Goal: Navigation & Orientation: Find specific page/section

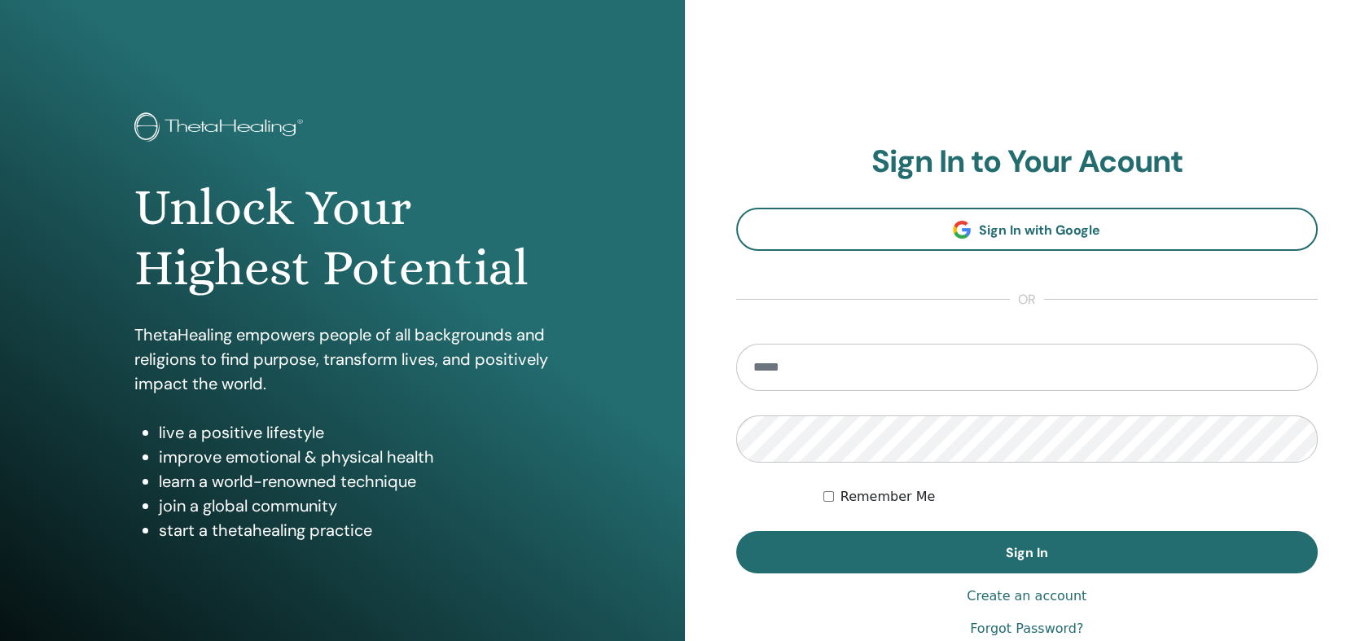
click at [859, 376] on input "email" at bounding box center [1027, 367] width 582 height 47
type input "**********"
click at [736, 531] on button "Sign In" at bounding box center [1027, 552] width 582 height 42
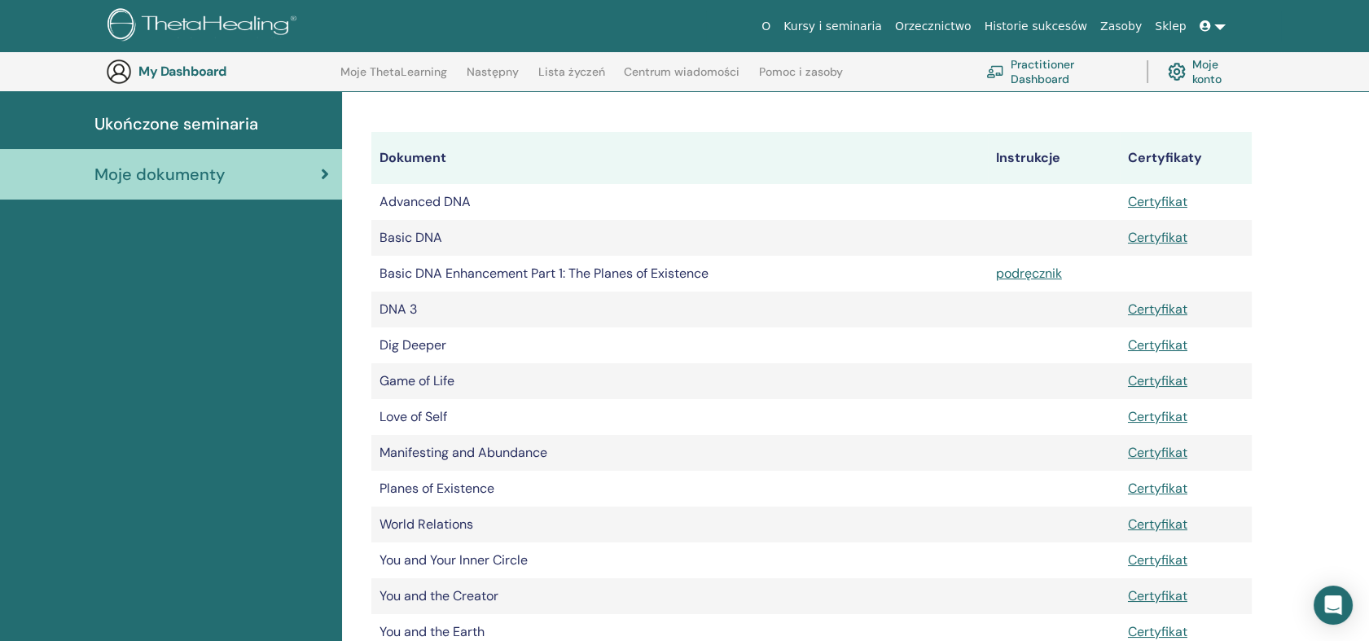
scroll to position [220, 0]
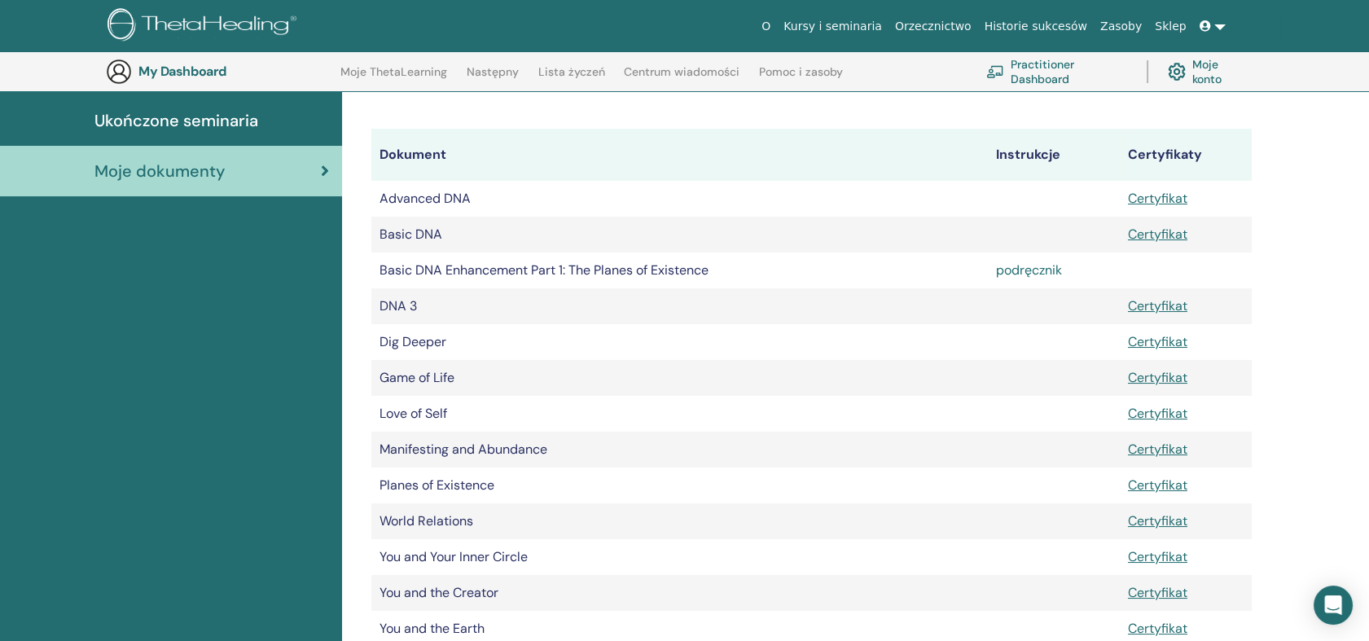
click at [1036, 275] on link "podręcznik" at bounding box center [1029, 270] width 66 height 17
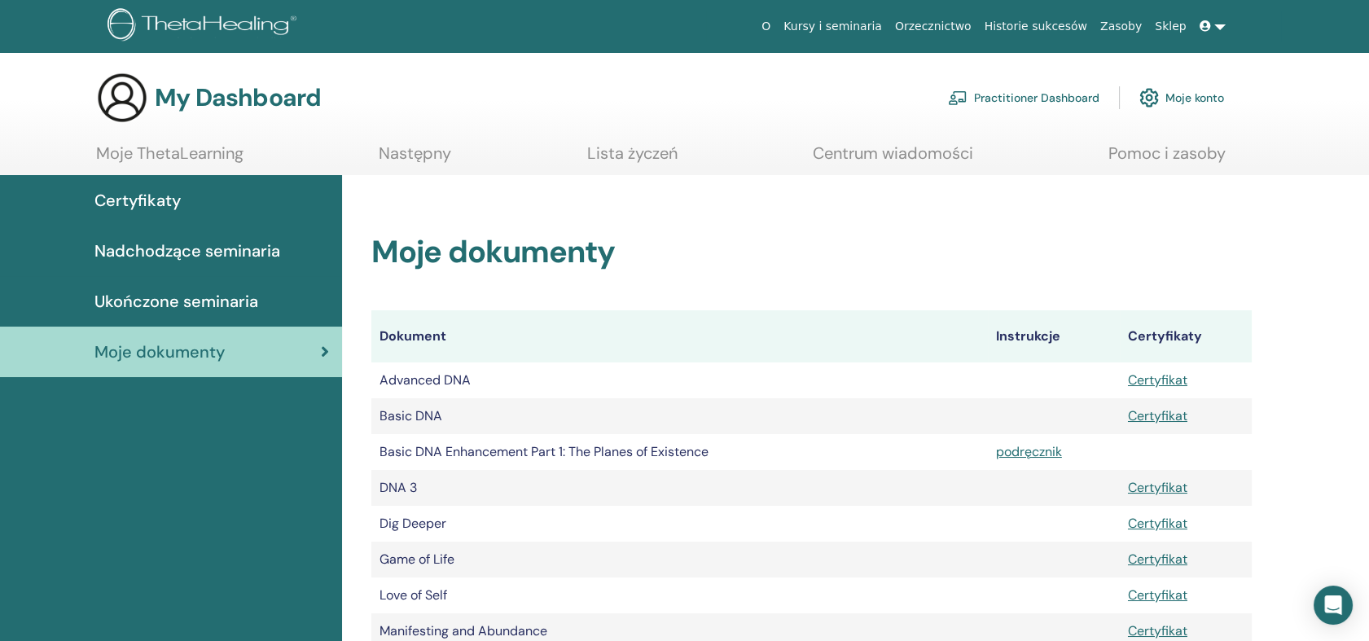
click at [204, 295] on span "Ukończone seminaria" at bounding box center [177, 301] width 164 height 24
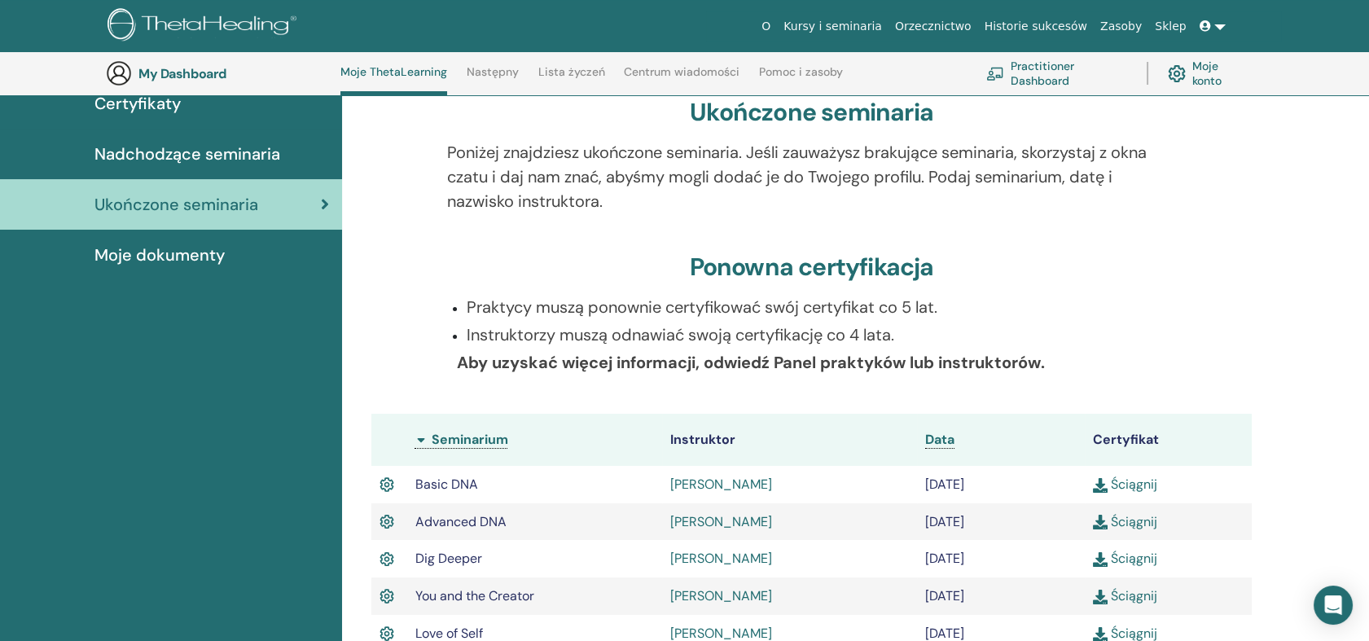
scroll to position [133, 0]
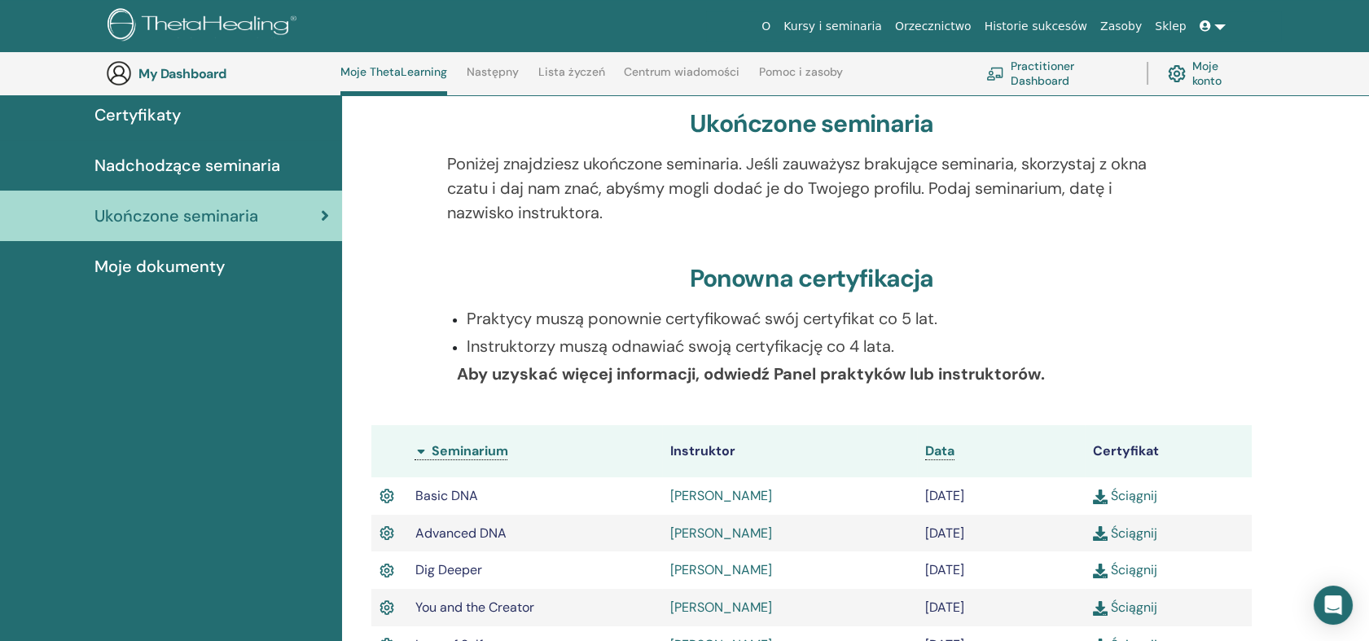
click at [191, 165] on span "Nadchodzące seminaria" at bounding box center [188, 165] width 186 height 24
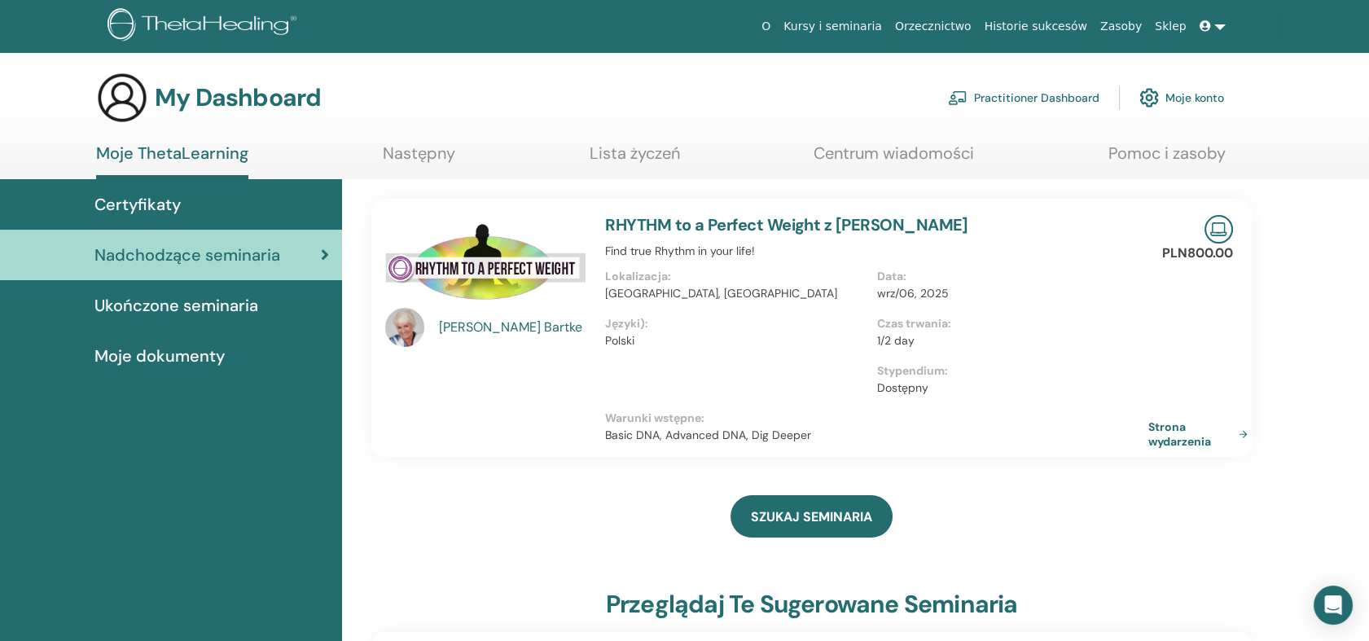
click at [189, 196] on div "Certyfikaty" at bounding box center [171, 204] width 316 height 24
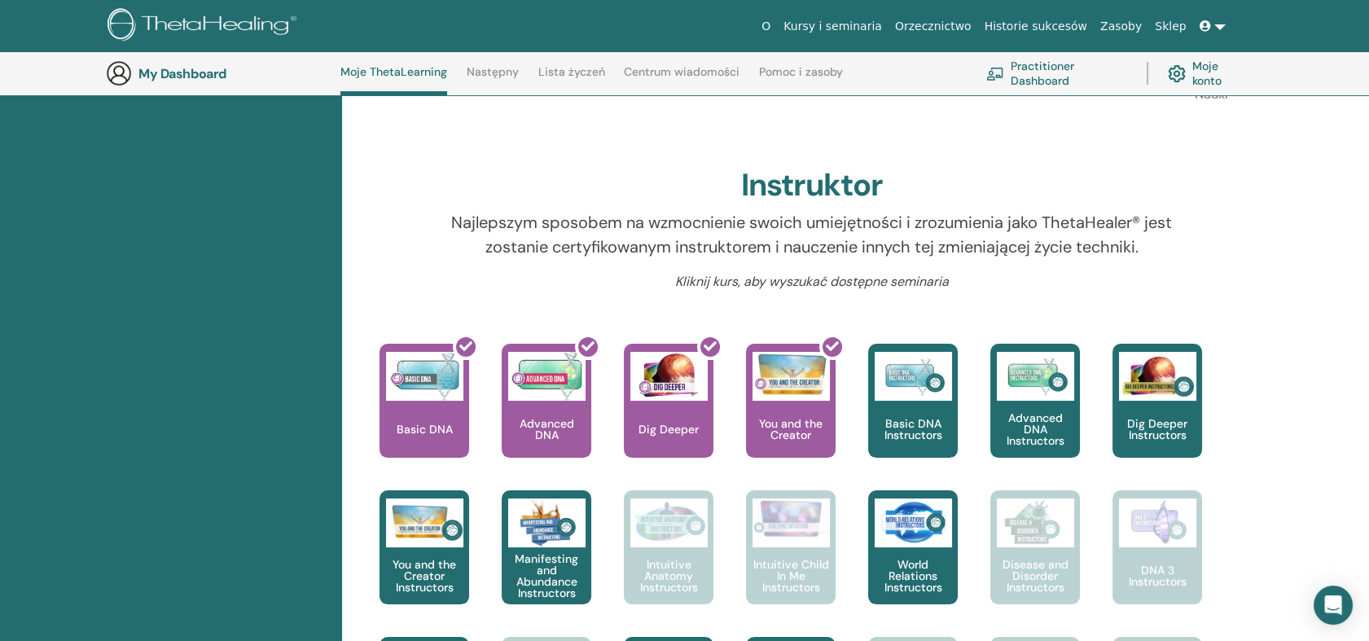
scroll to position [223, 0]
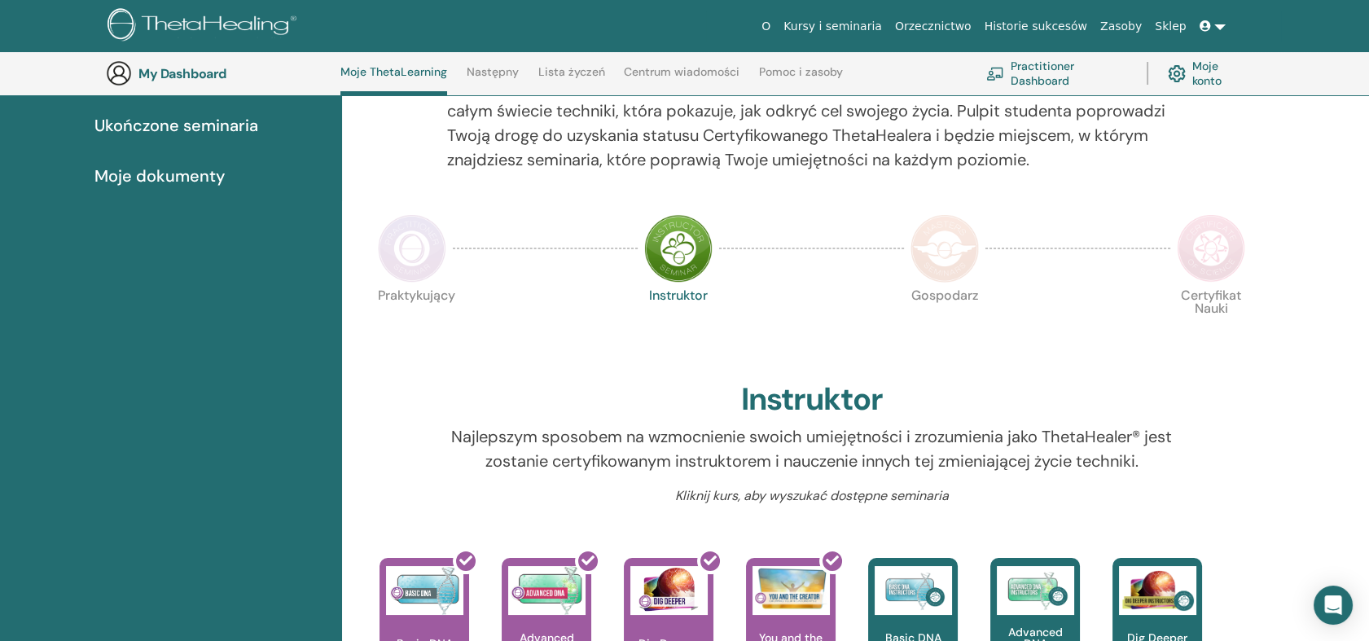
click at [405, 260] on img at bounding box center [412, 248] width 68 height 68
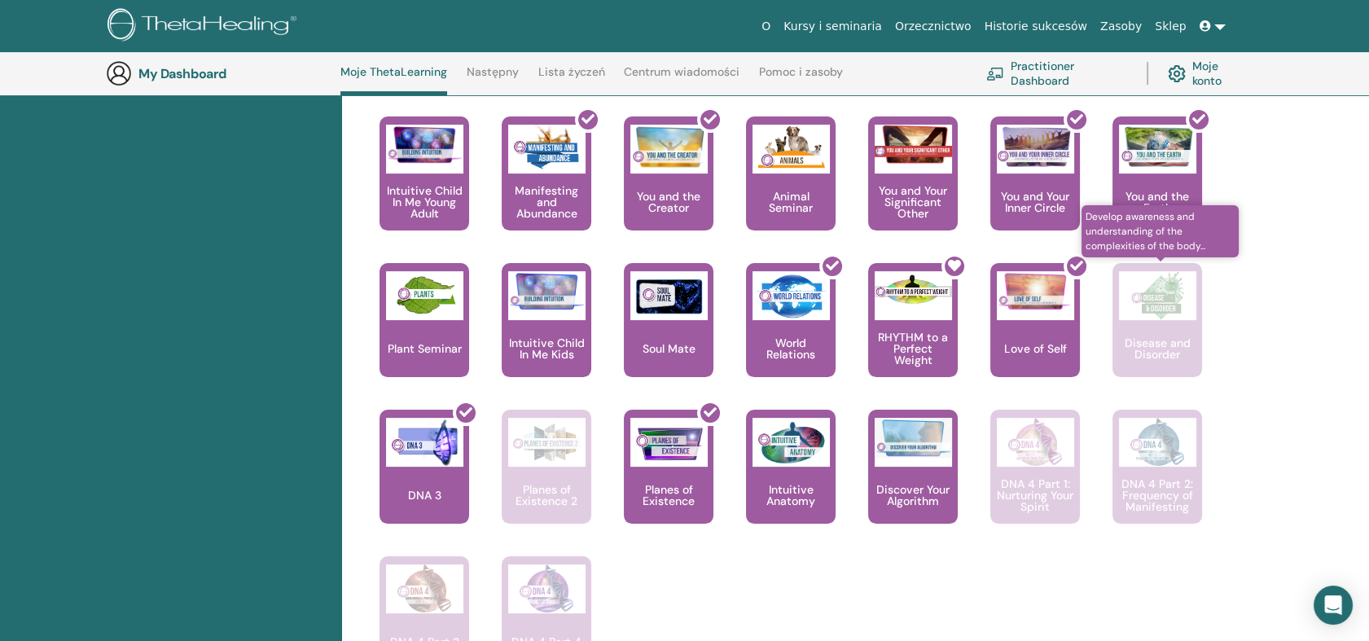
scroll to position [1038, 0]
